Goal: Find specific page/section

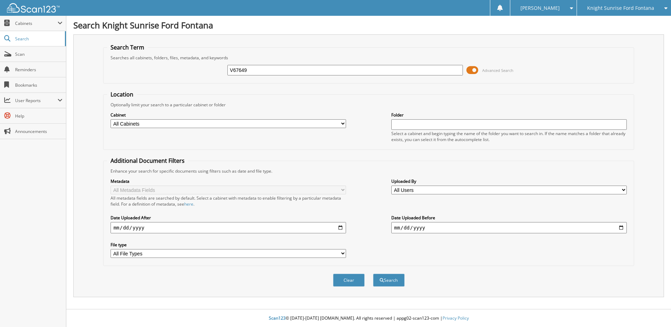
type input "V67649"
click at [373, 274] on button "Search" at bounding box center [389, 280] width 32 height 13
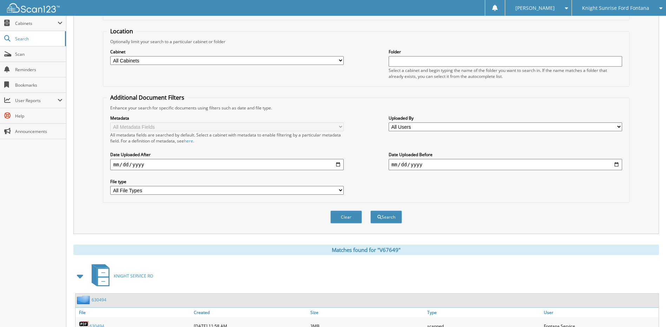
scroll to position [169, 0]
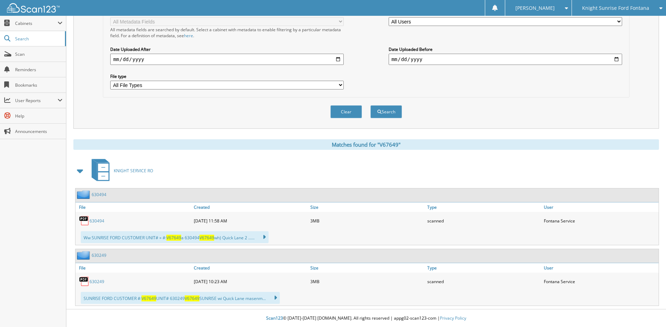
click at [99, 255] on link "630249" at bounding box center [99, 255] width 15 height 6
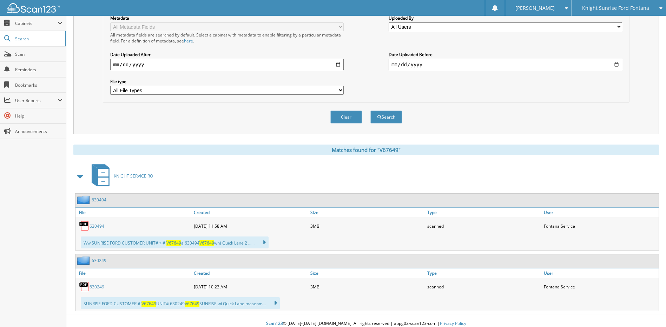
scroll to position [169, 0]
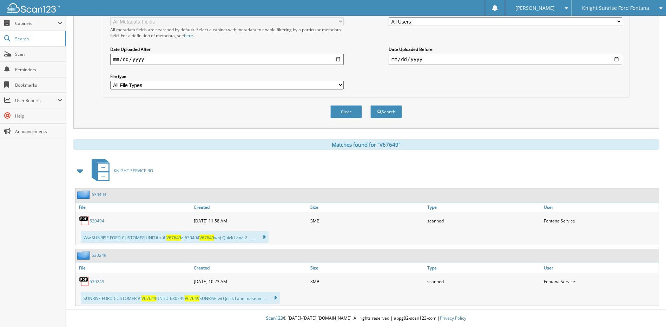
click at [97, 195] on link "630494" at bounding box center [99, 195] width 15 height 6
